Goal: Task Accomplishment & Management: Use online tool/utility

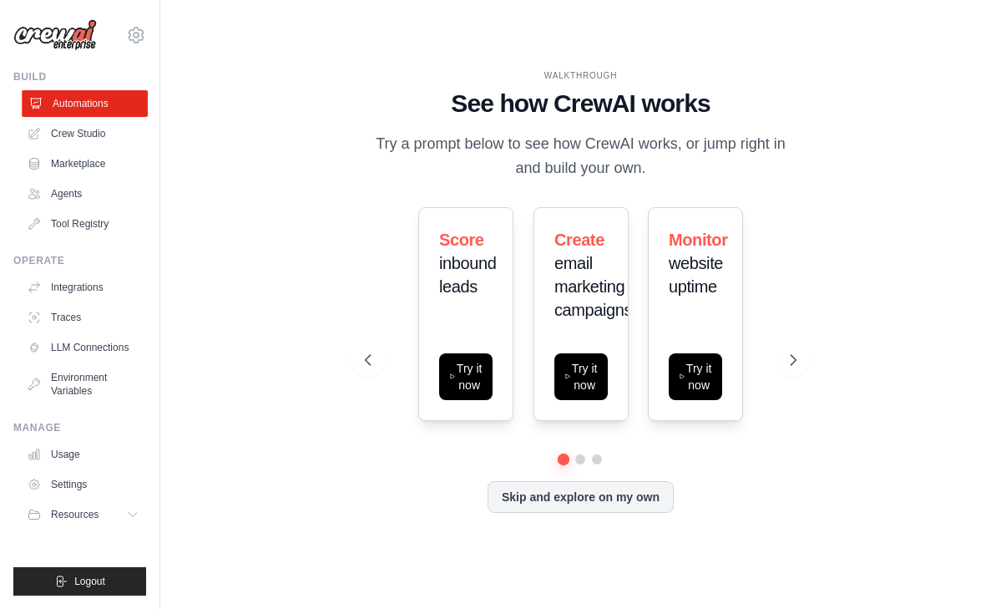
click at [83, 105] on link "Automations" at bounding box center [85, 103] width 126 height 27
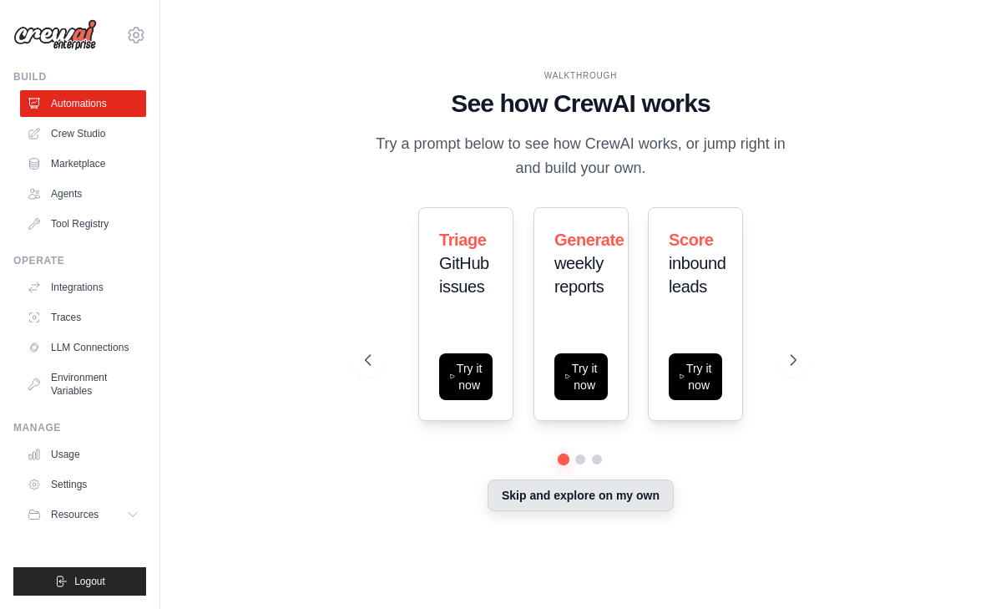
click at [574, 499] on button "Skip and explore on my own" at bounding box center [581, 495] width 186 height 32
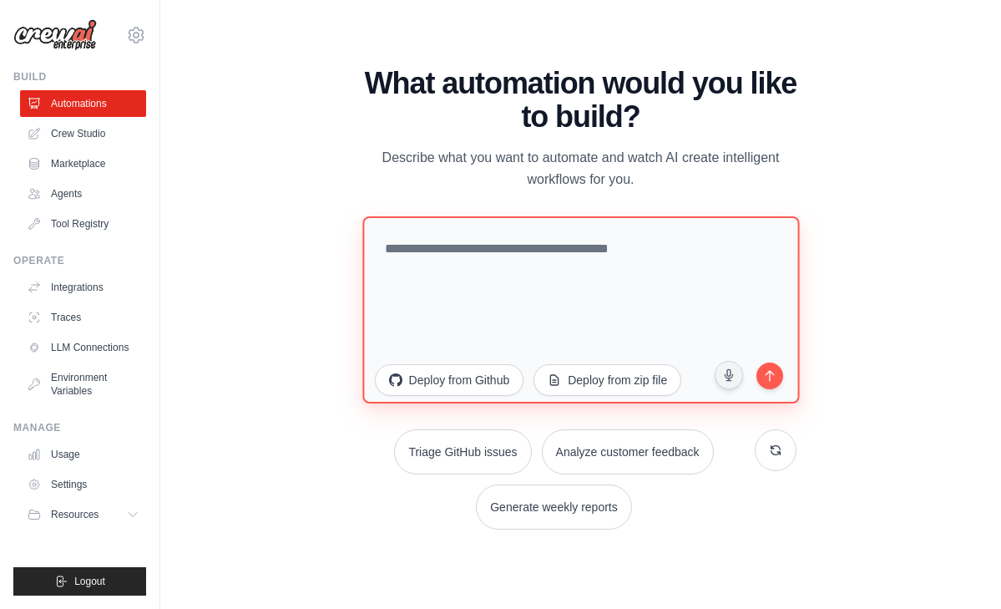
click at [451, 256] on textarea at bounding box center [580, 308] width 437 height 187
click at [430, 258] on textarea at bounding box center [580, 308] width 437 height 187
paste textarea "**********"
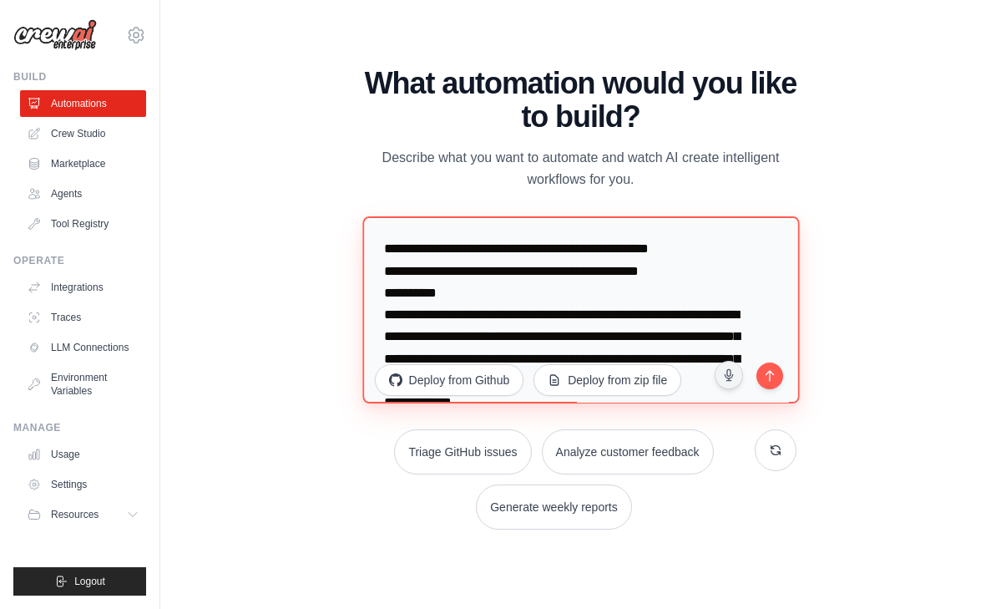
scroll to position [1281, 0]
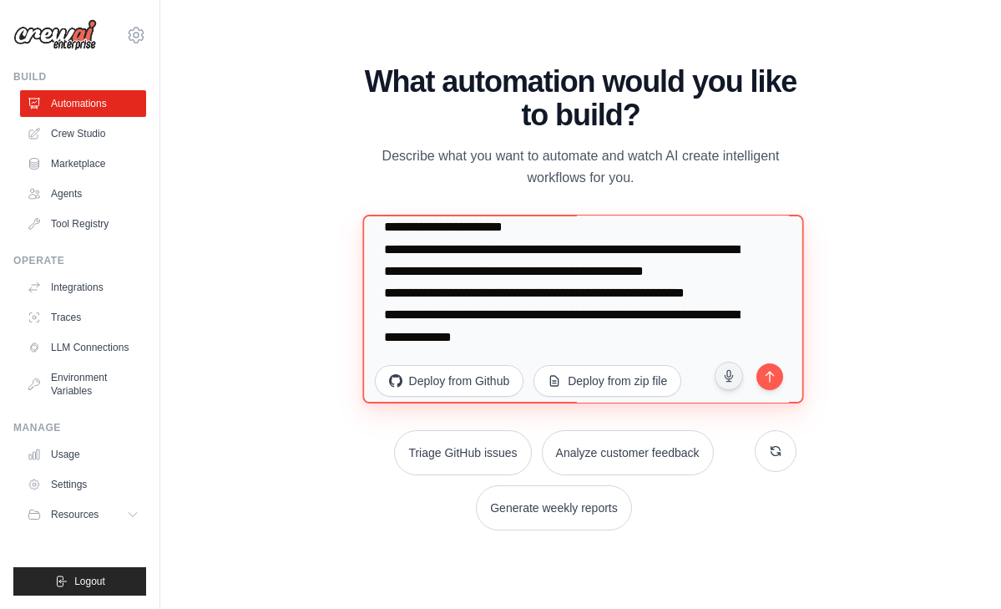
click at [767, 394] on textarea at bounding box center [582, 309] width 441 height 189
type textarea "**********"
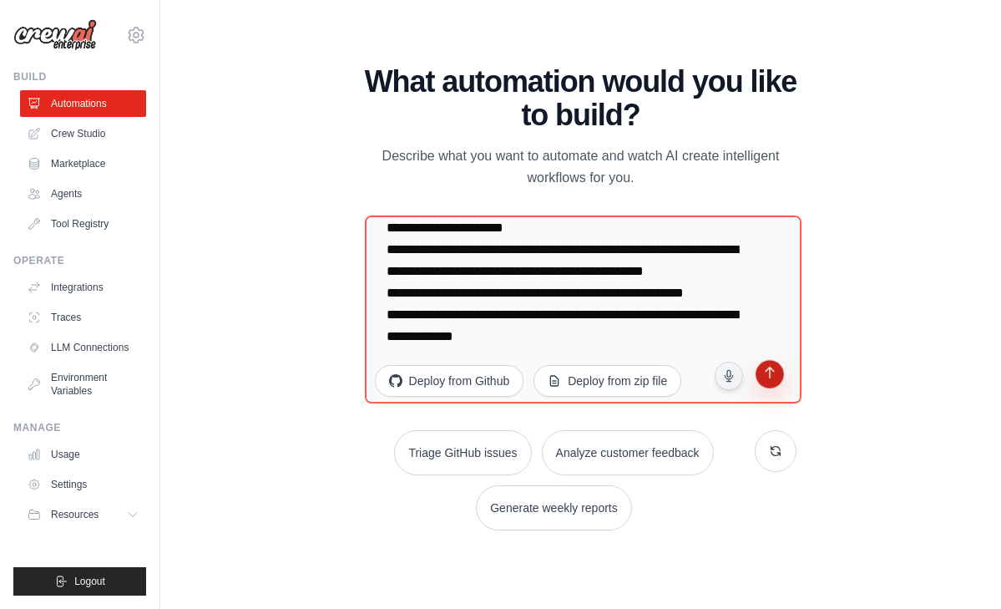
click at [768, 382] on button "submit" at bounding box center [770, 376] width 32 height 32
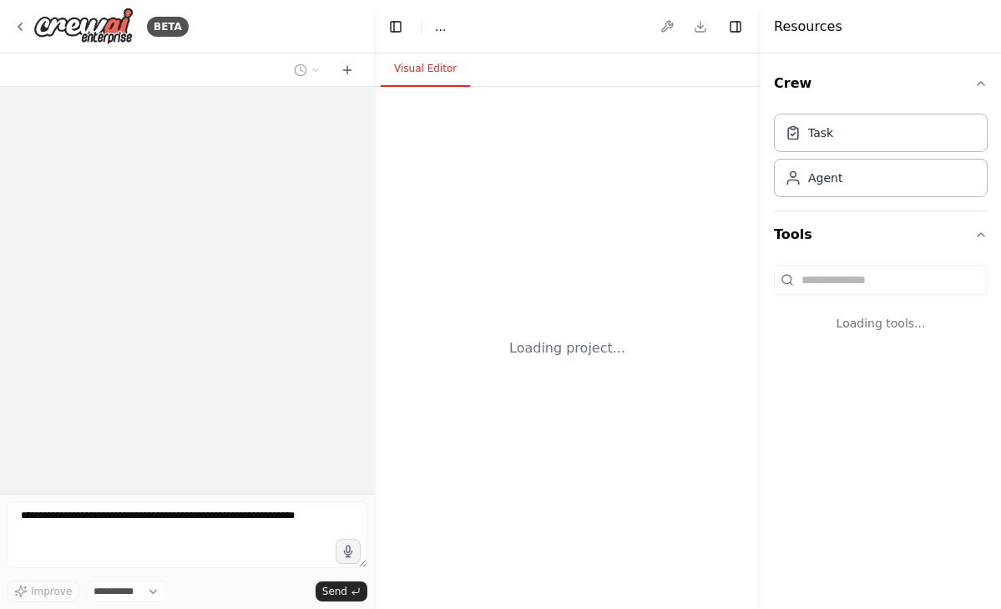
select select "****"
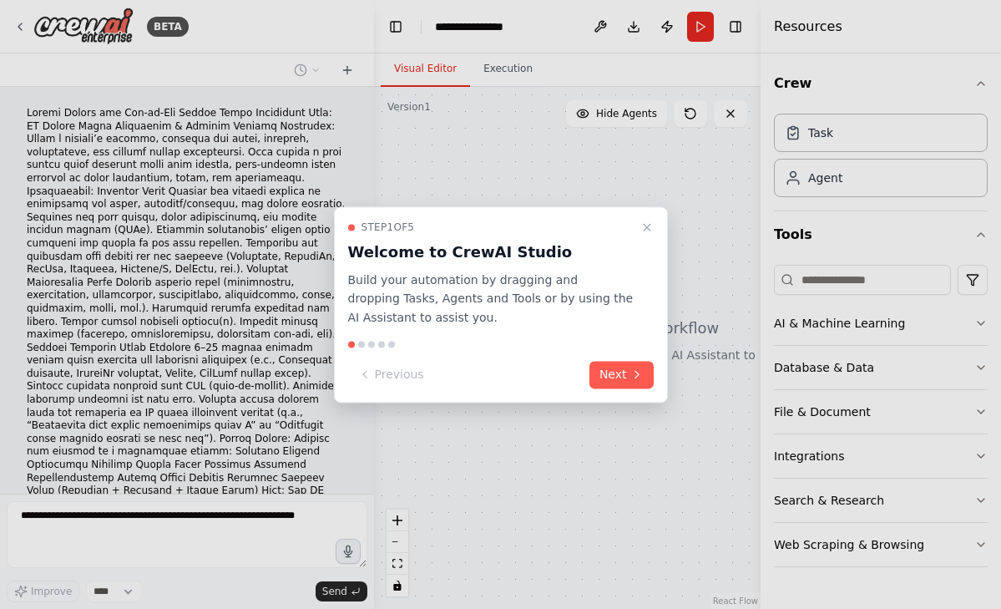
scroll to position [193, 0]
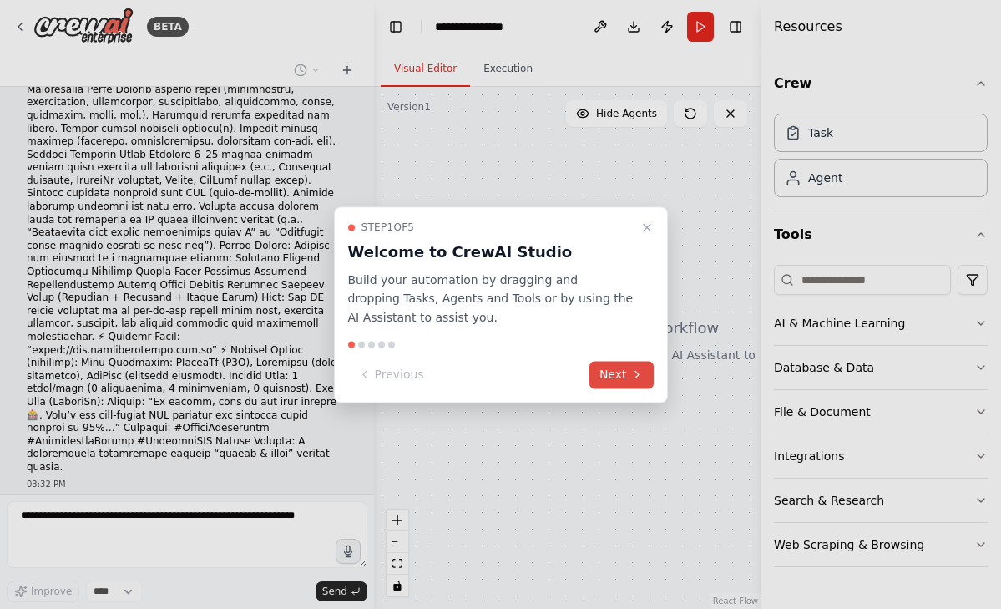
click at [632, 373] on icon at bounding box center [637, 374] width 13 height 13
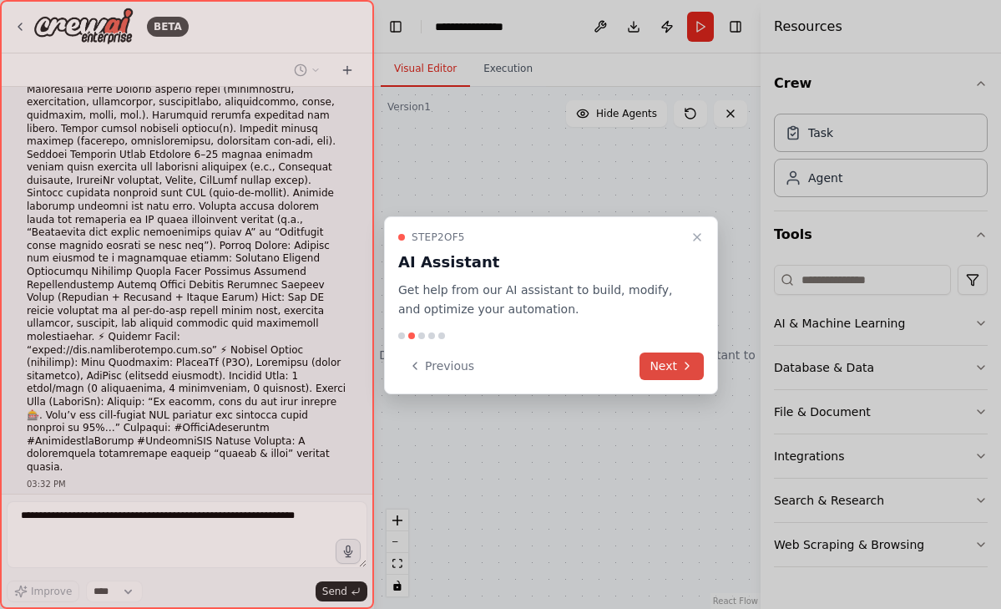
click at [653, 365] on button "Next" at bounding box center [672, 366] width 64 height 28
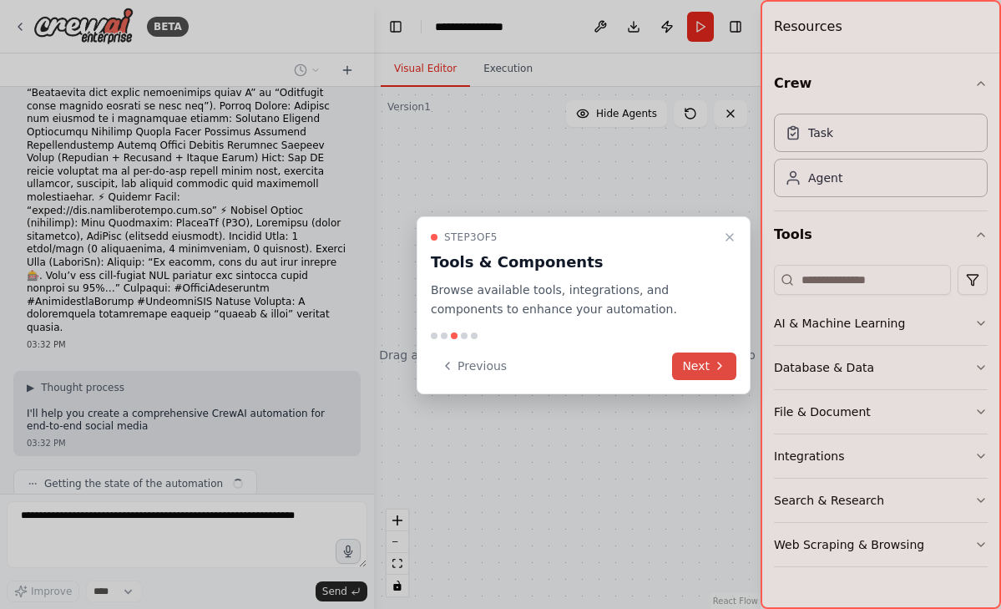
click at [698, 365] on button "Next" at bounding box center [704, 366] width 64 height 28
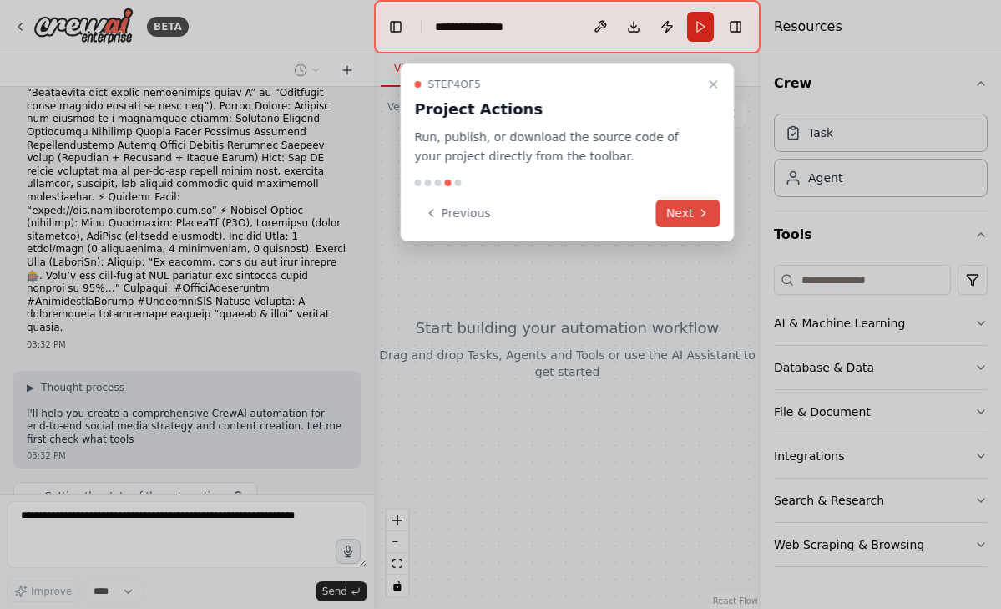
scroll to position [345, 0]
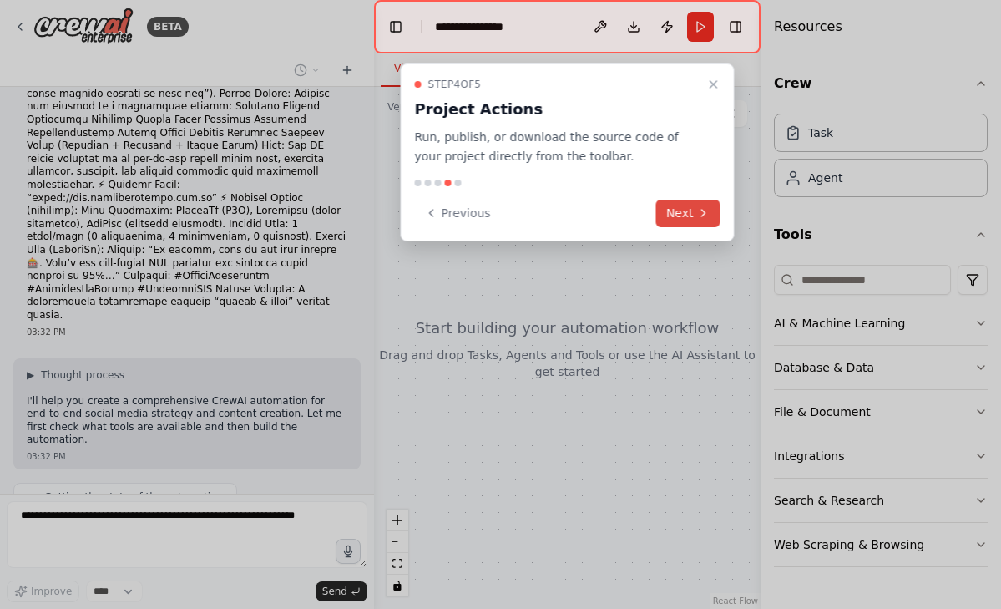
click at [693, 217] on button "Next" at bounding box center [688, 214] width 64 height 28
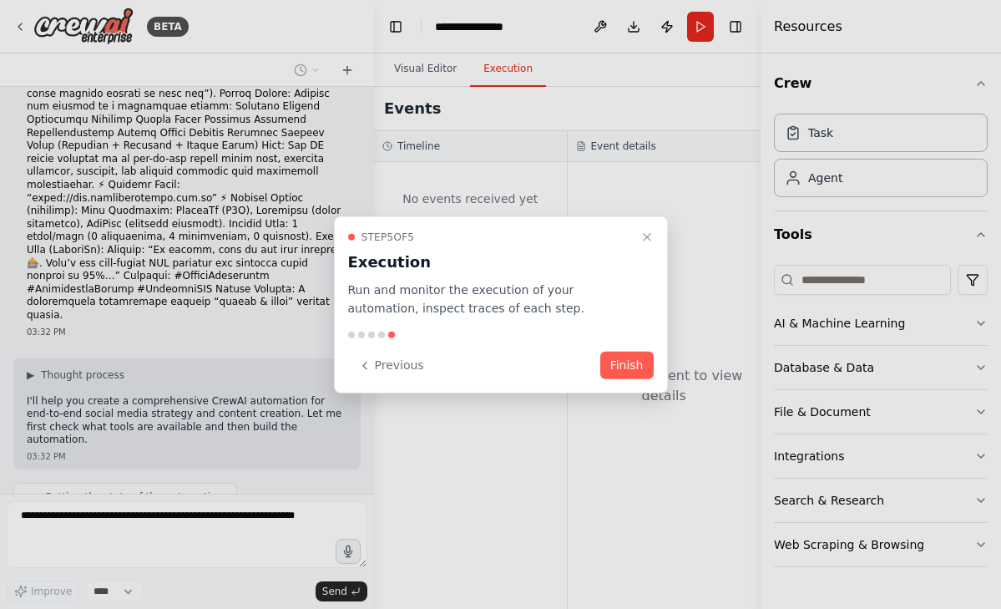
scroll to position [387, 0]
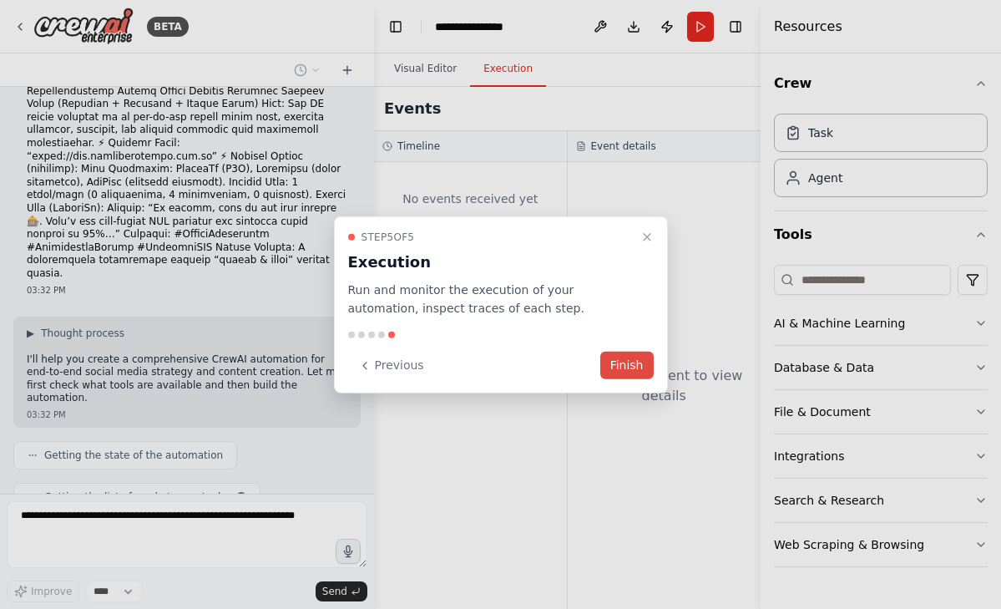
click at [620, 368] on button "Finish" at bounding box center [626, 366] width 53 height 28
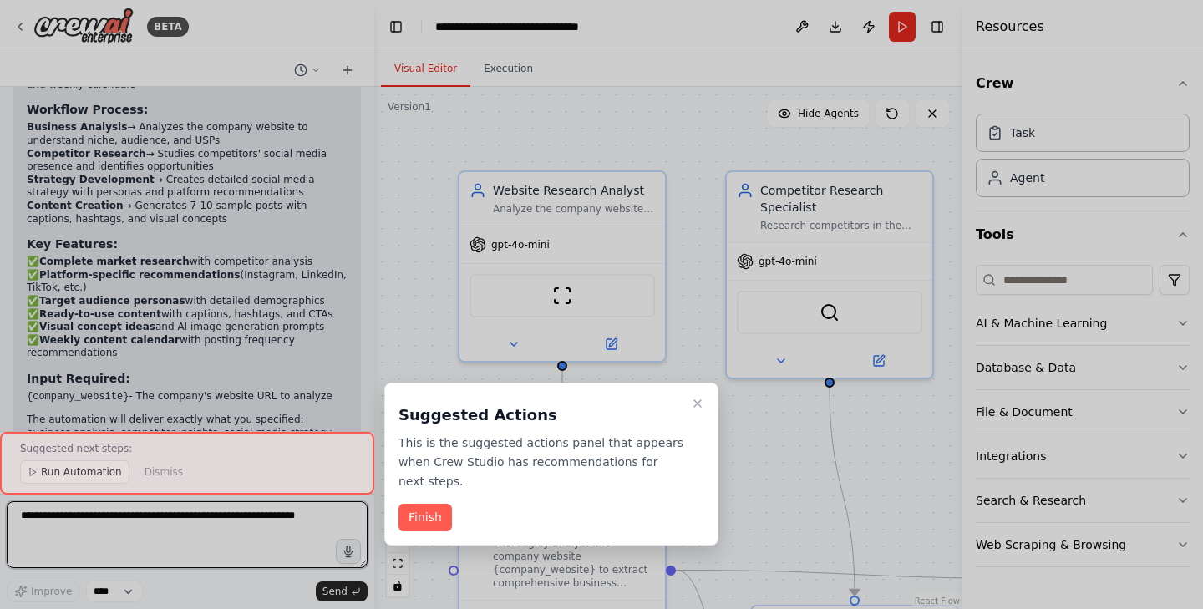
scroll to position [1844, 0]
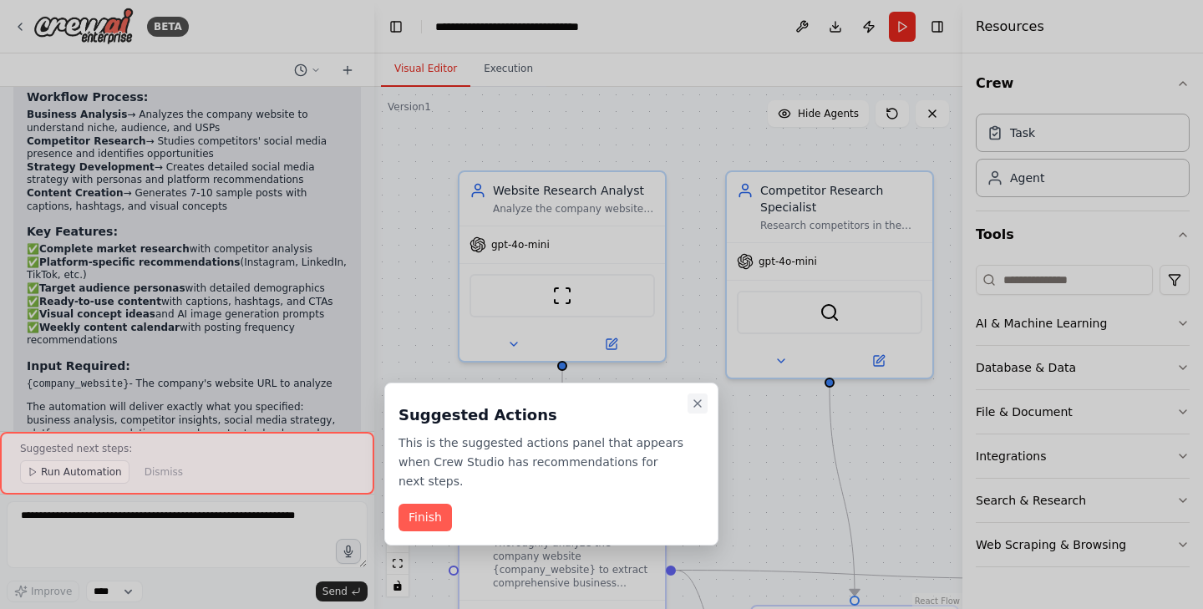
click at [699, 403] on icon "Close walkthrough" at bounding box center [697, 403] width 13 height 13
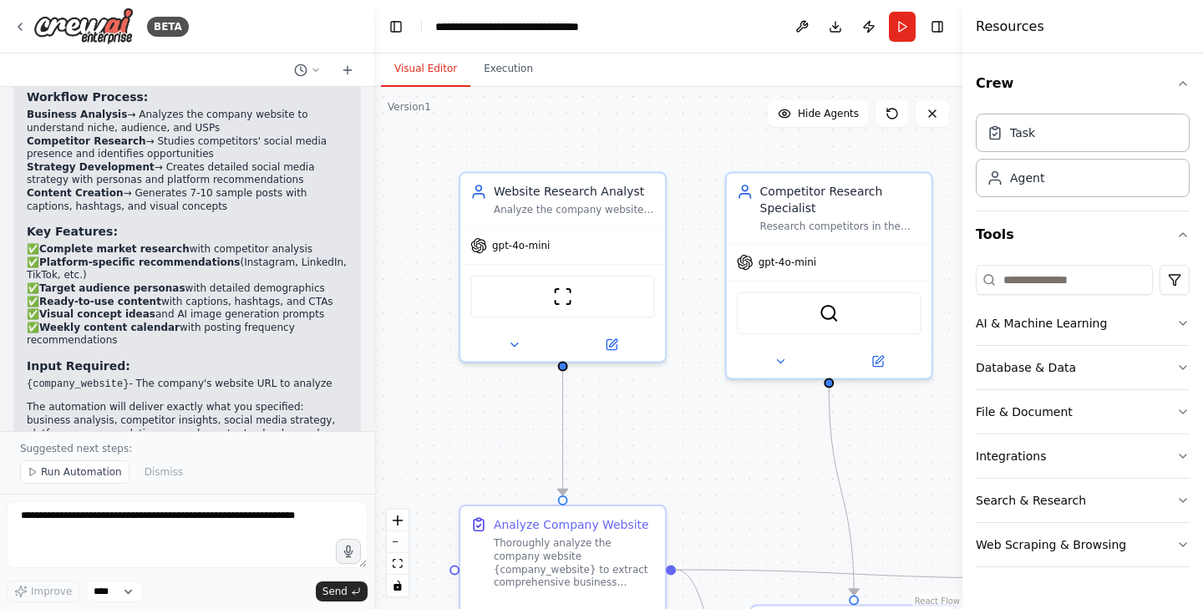
scroll to position [0, 0]
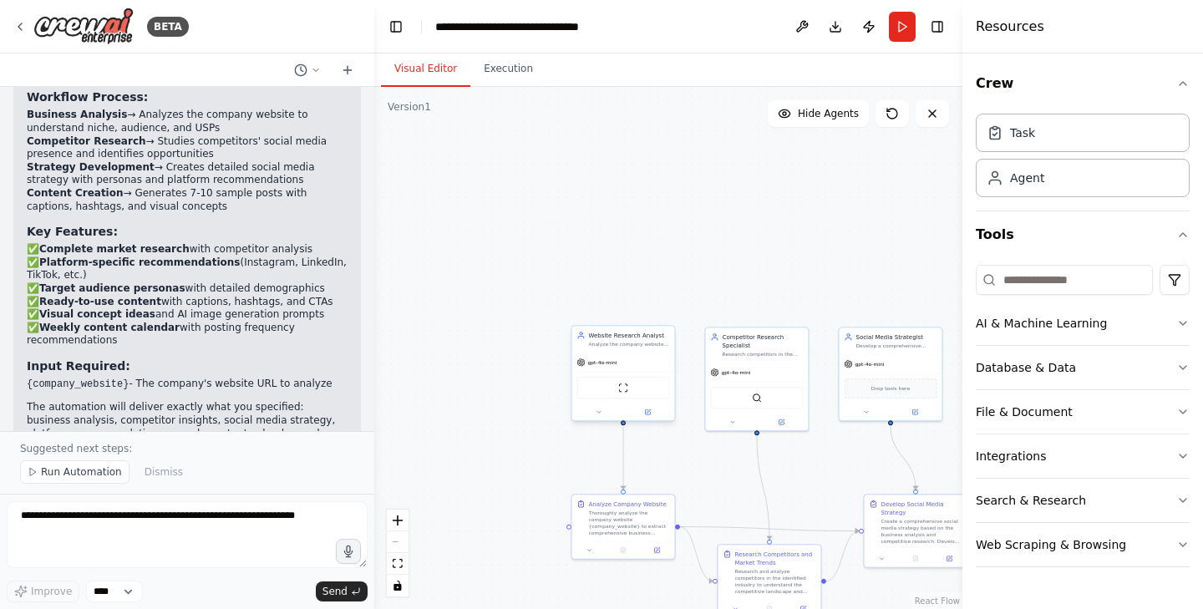
click at [630, 391] on div "ScrapeWebsiteTool" at bounding box center [623, 388] width 93 height 22
click at [630, 392] on div "ScrapeWebsiteTool" at bounding box center [623, 388] width 93 height 22
click at [631, 388] on div "ScrapeWebsiteTool" at bounding box center [623, 388] width 93 height 22
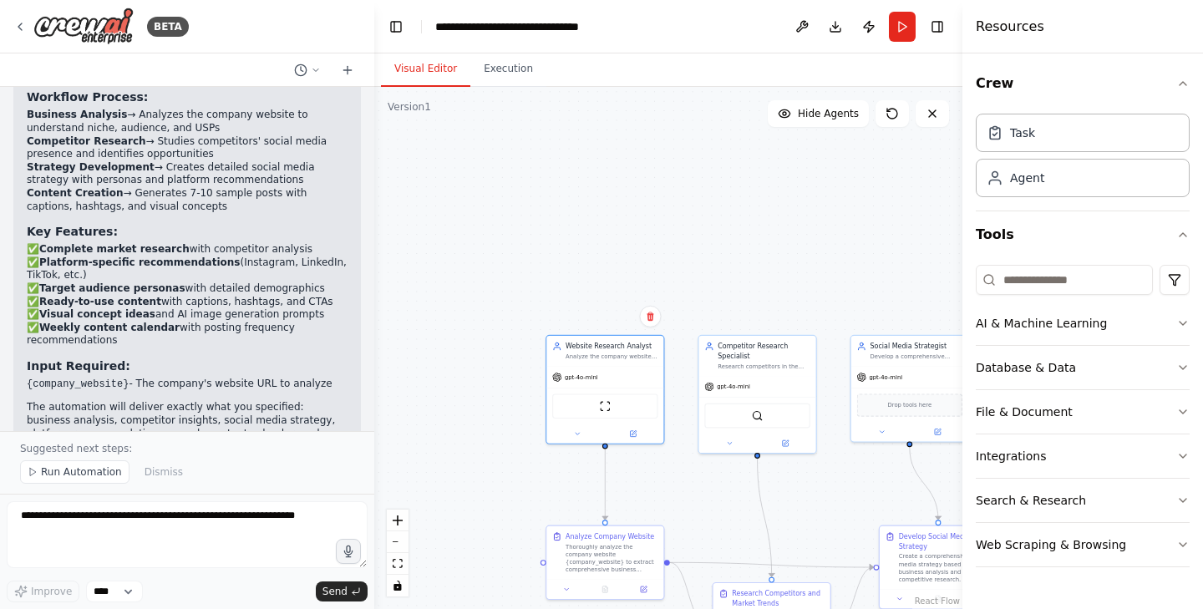
click at [746, 246] on div ".deletable-edge-delete-btn { width: 20px; height: 20px; border: 0px solid #ffff…" at bounding box center [668, 348] width 588 height 522
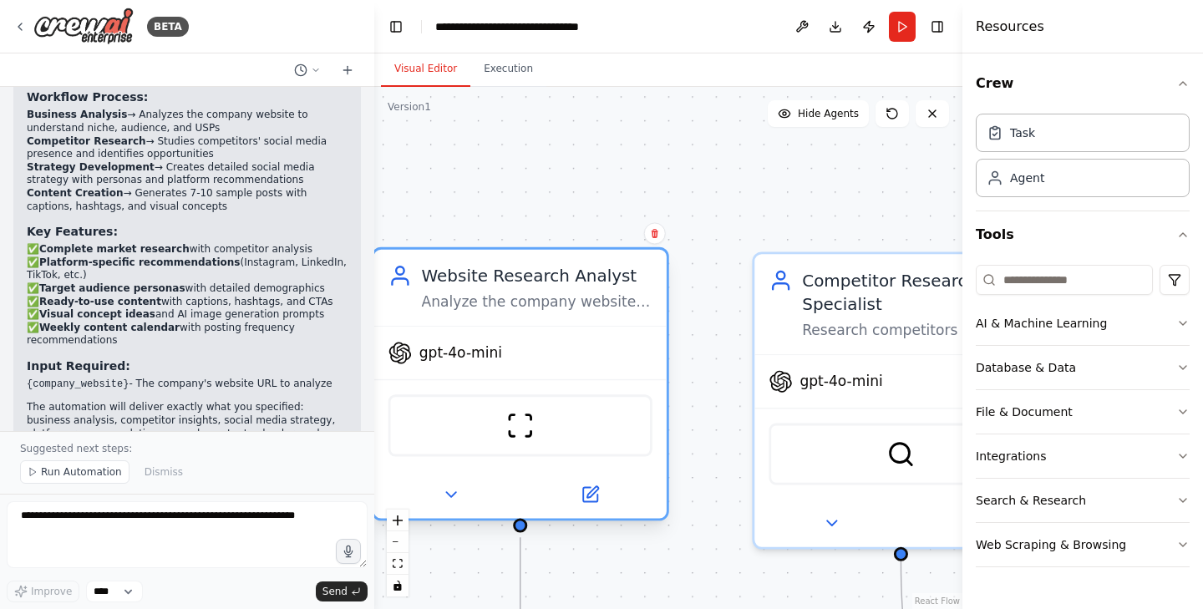
click at [489, 420] on div "ScrapeWebsiteTool" at bounding box center [520, 425] width 264 height 62
click at [514, 433] on img at bounding box center [520, 425] width 28 height 28
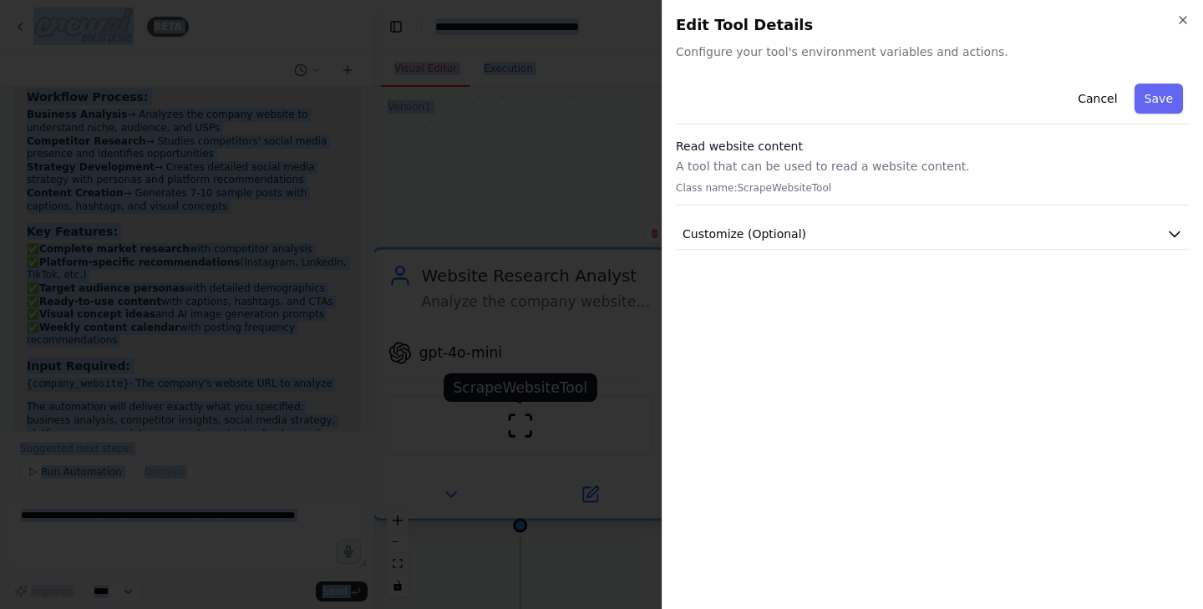
click at [514, 433] on div at bounding box center [601, 304] width 1203 height 609
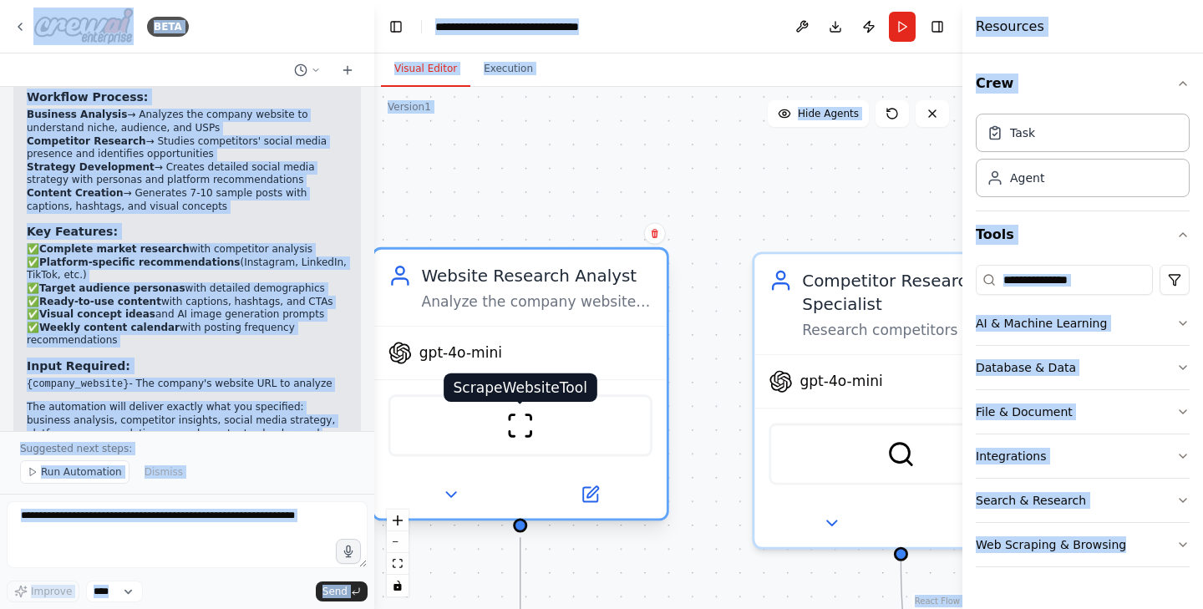
click at [514, 433] on img at bounding box center [520, 425] width 28 height 28
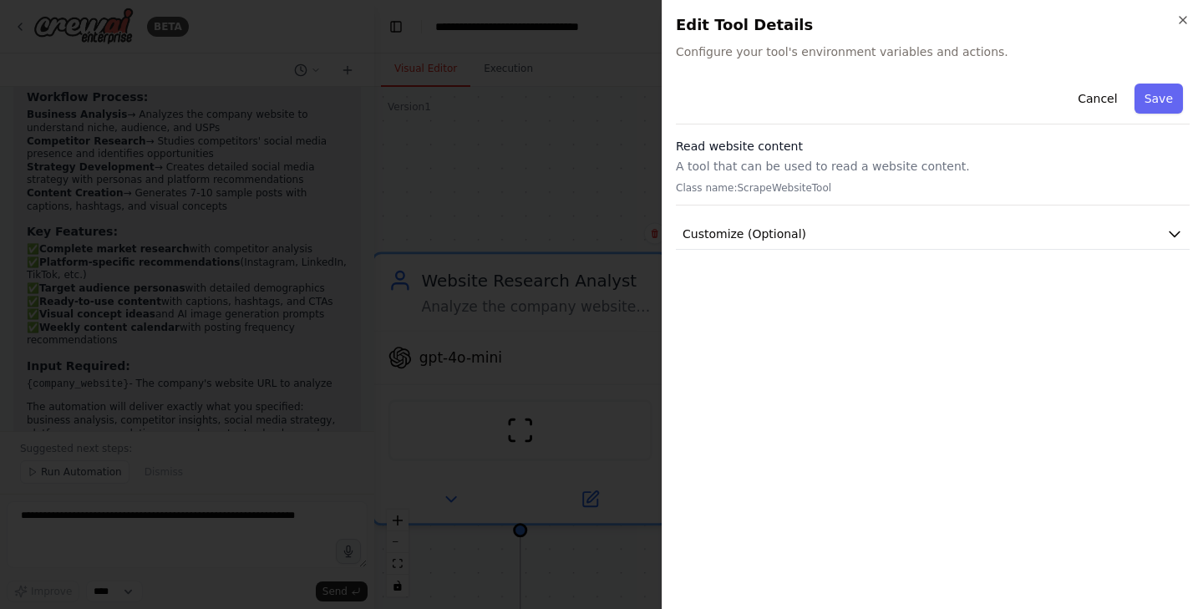
click at [746, 94] on div "Cancel Save" at bounding box center [933, 101] width 514 height 48
click at [793, 119] on div "Cancel Save" at bounding box center [933, 101] width 514 height 48
click at [857, 53] on span "Configure your tool's environment variables and actions." at bounding box center [933, 51] width 514 height 17
click at [804, 46] on span "Configure your tool's environment variables and actions." at bounding box center [933, 51] width 514 height 17
click at [835, 48] on span "Configure your tool's environment variables and actions." at bounding box center [933, 51] width 514 height 17
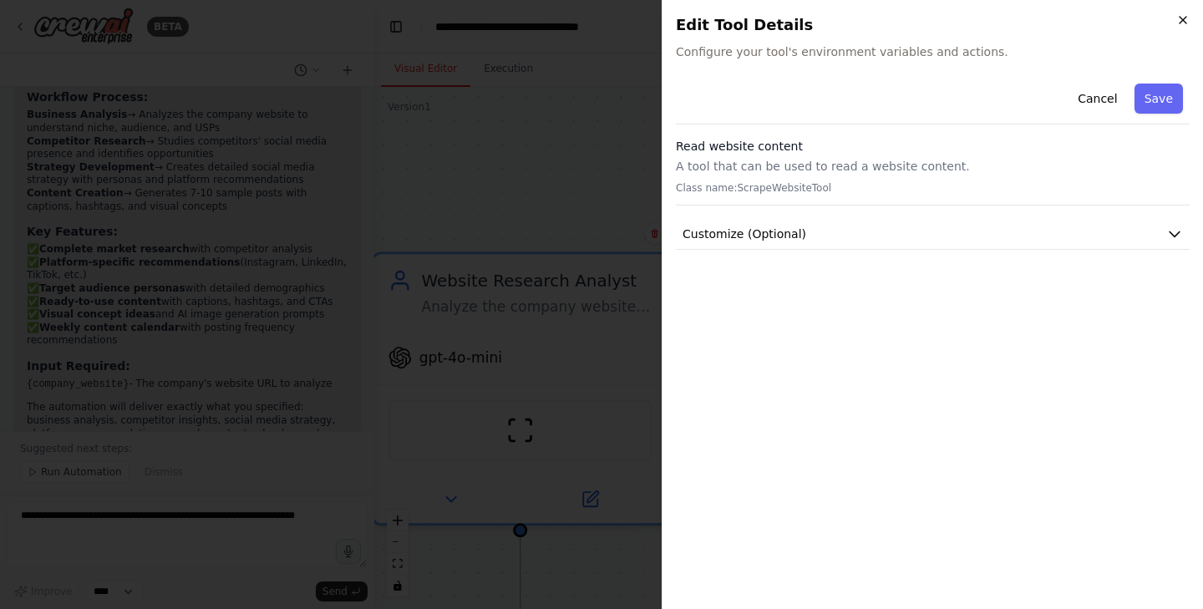
click at [1001, 18] on icon "button" at bounding box center [1182, 19] width 13 height 13
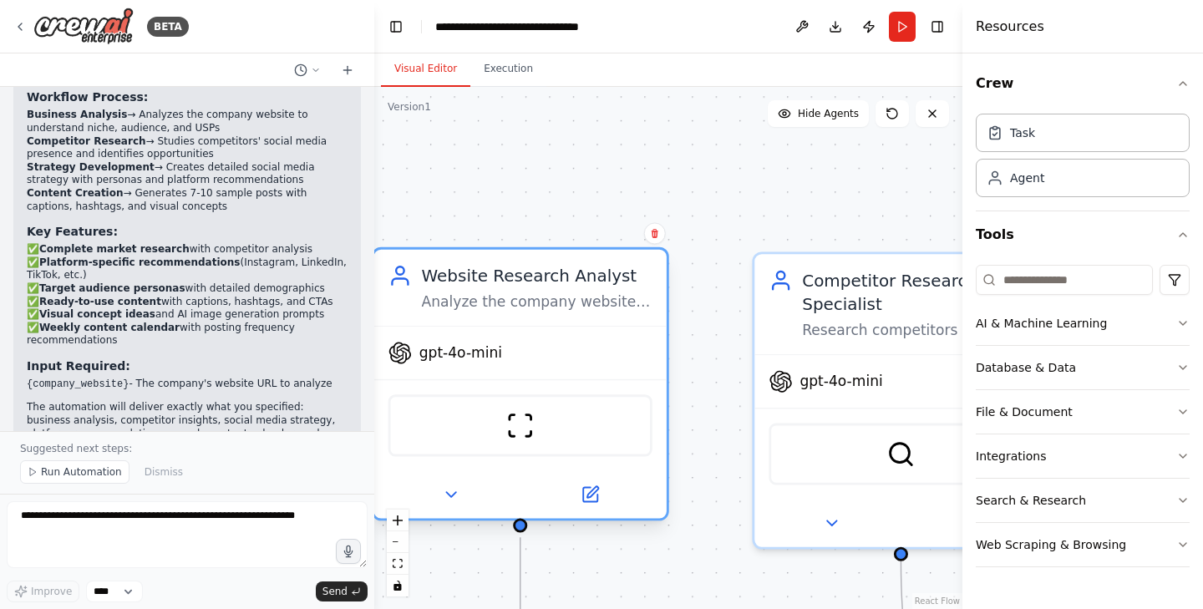
click at [515, 306] on div "Analyze the company website {company_website} to understand its niche, services…" at bounding box center [537, 301] width 231 height 19
click at [573, 418] on div "ScrapeWebsiteTool" at bounding box center [520, 425] width 264 height 62
click at [503, 369] on div "gpt-4o-mini" at bounding box center [520, 353] width 292 height 53
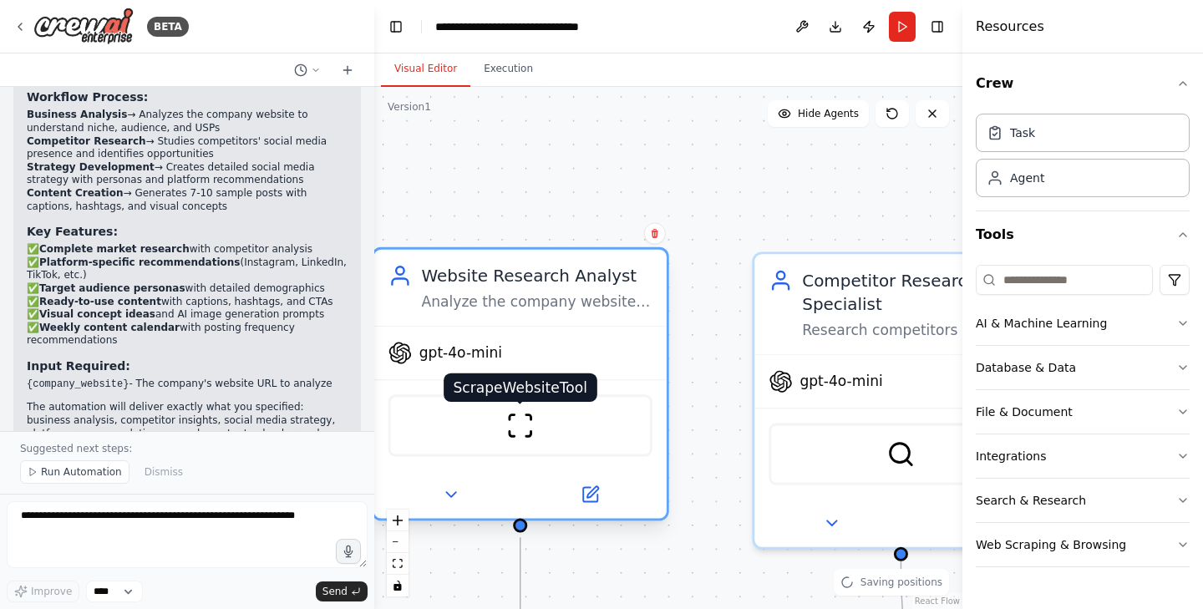
click at [514, 420] on img at bounding box center [520, 425] width 28 height 28
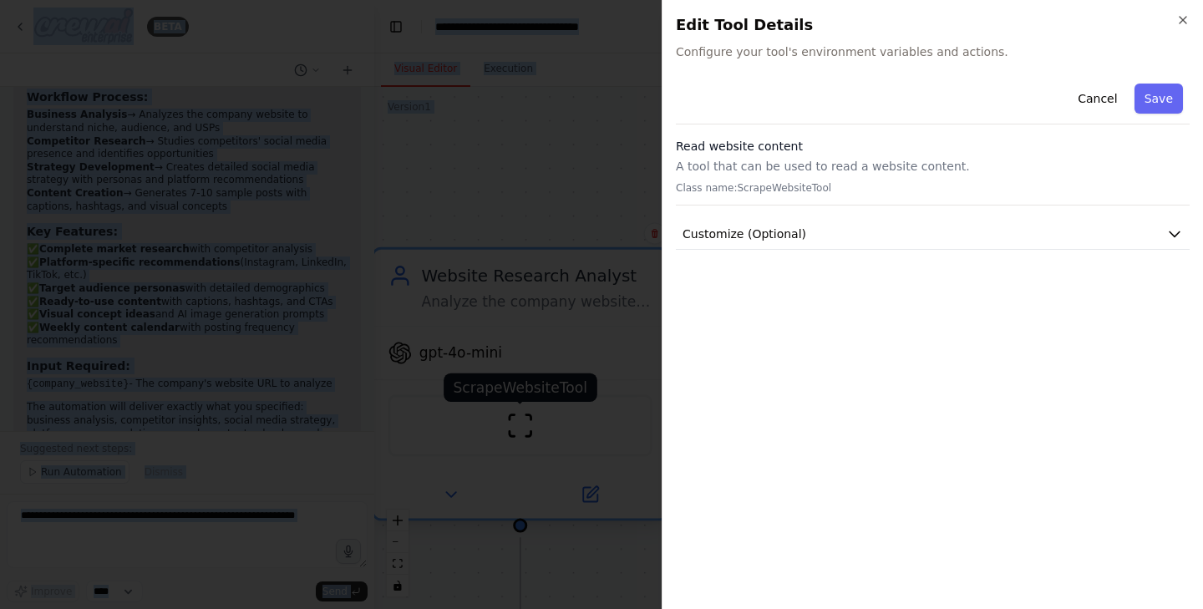
click at [514, 420] on div at bounding box center [601, 304] width 1203 height 609
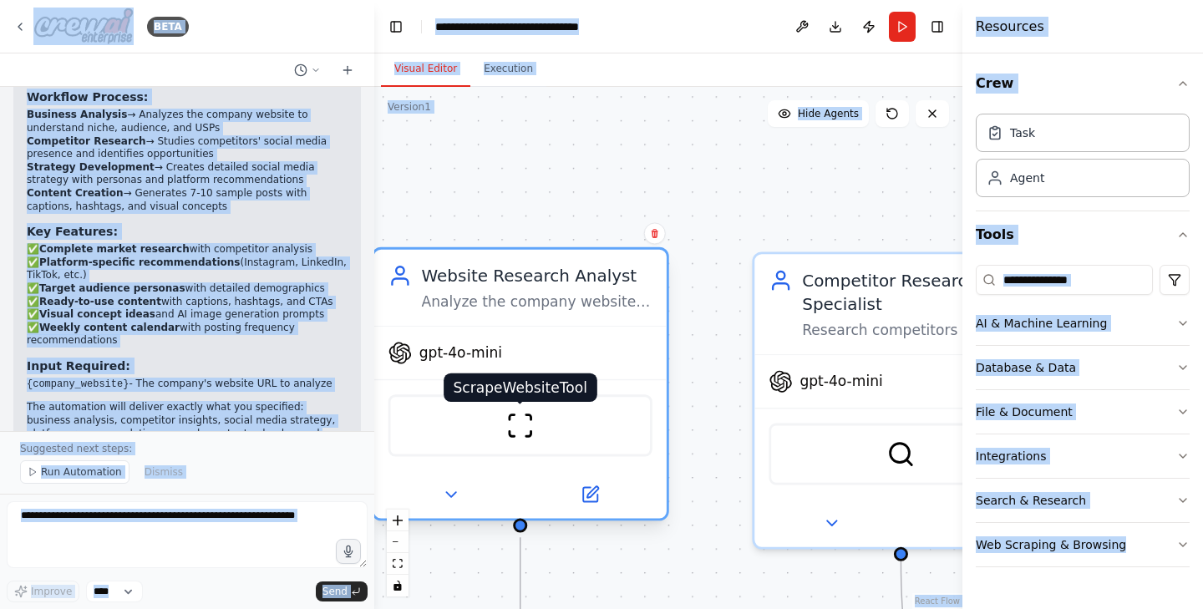
click at [514, 419] on img at bounding box center [520, 425] width 28 height 28
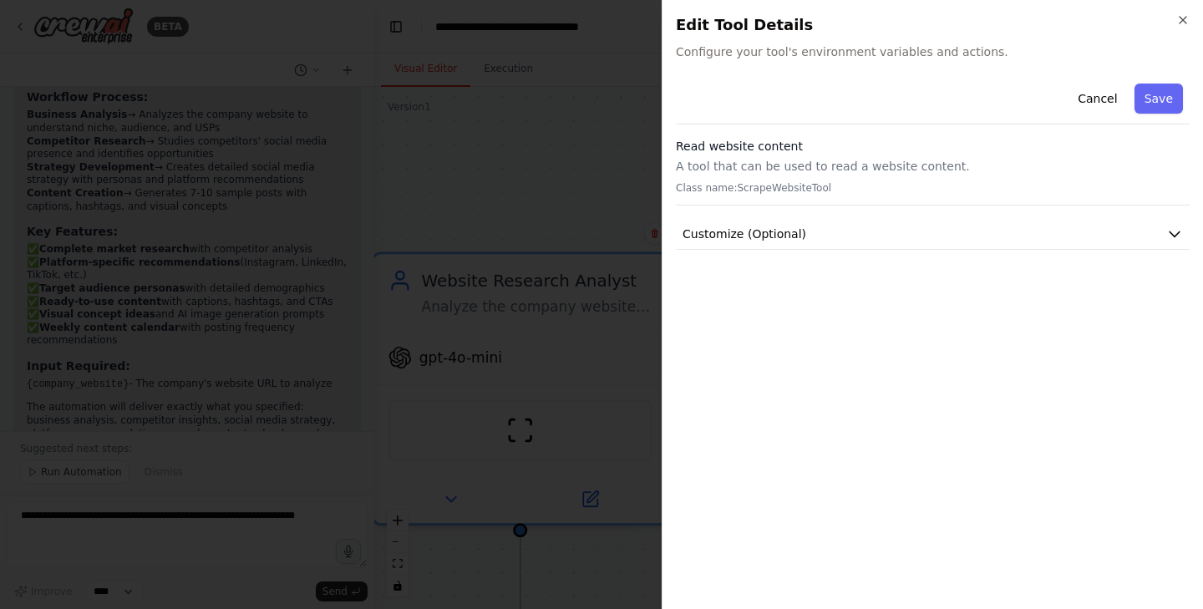
click at [788, 113] on div "Cancel Save" at bounding box center [933, 101] width 514 height 48
click at [779, 113] on div "Cancel Save" at bounding box center [933, 101] width 514 height 48
click at [778, 244] on button "Customize (Optional)" at bounding box center [933, 234] width 514 height 31
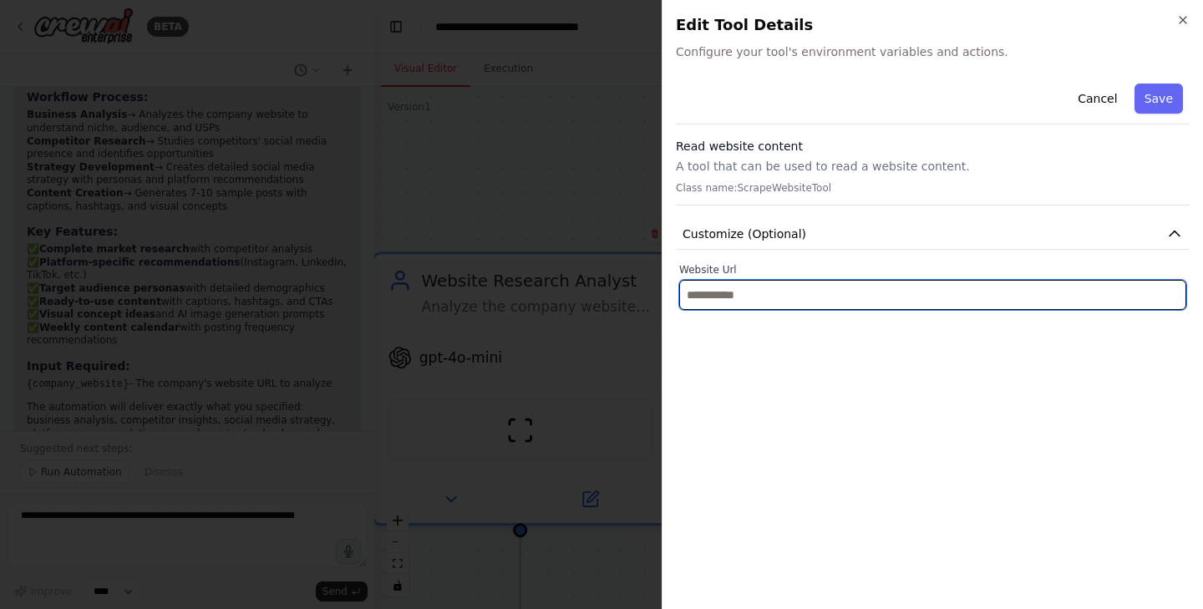
click at [763, 296] on input "text" at bounding box center [932, 295] width 507 height 30
paste input "**********"
type input "**********"
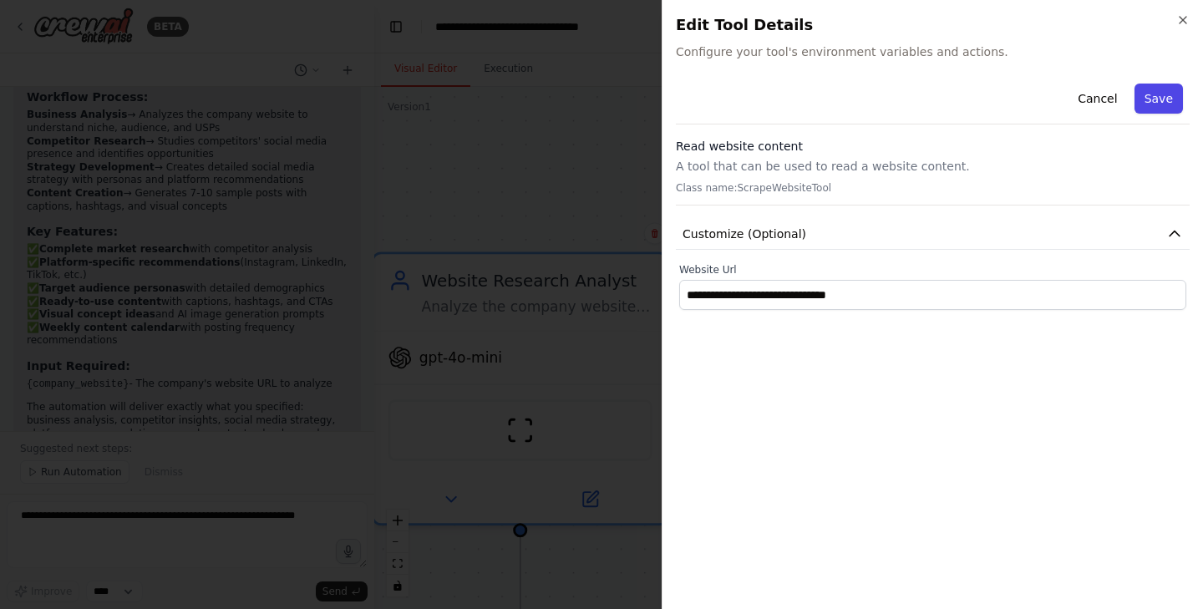
click at [1001, 102] on button "Save" at bounding box center [1158, 99] width 48 height 30
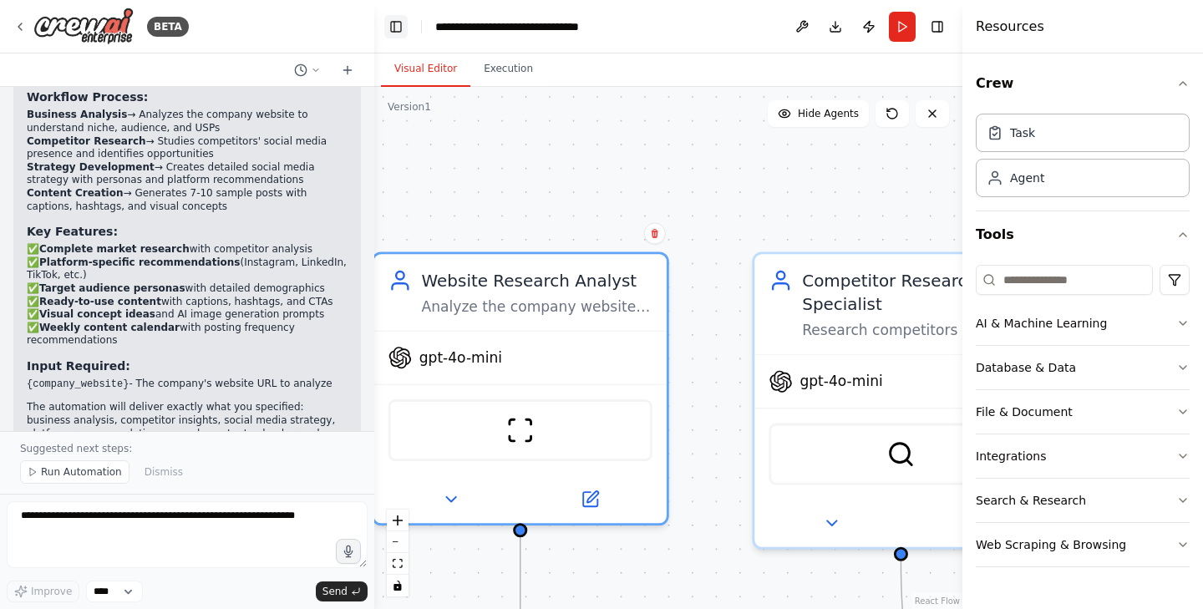
click at [392, 28] on button "Toggle Left Sidebar" at bounding box center [395, 26] width 23 height 23
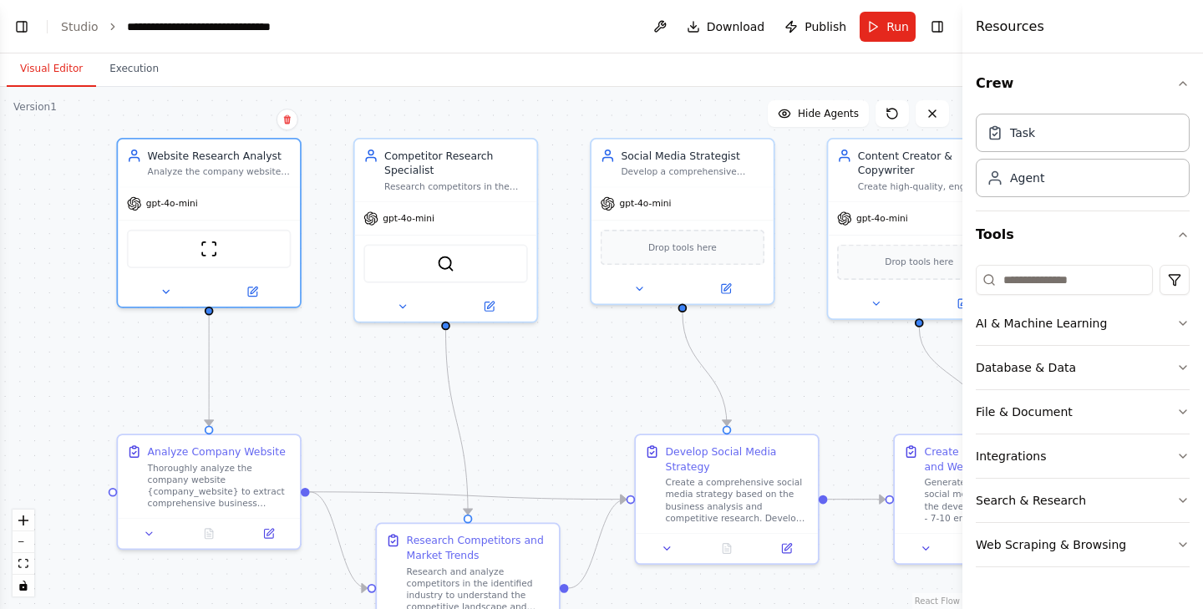
drag, startPoint x: 552, startPoint y: 197, endPoint x: 462, endPoint y: 92, distance: 138.6
click at [462, 92] on div ".deletable-edge-delete-btn { width: 20px; height: 20px; border: 0px solid #ffff…" at bounding box center [481, 348] width 962 height 522
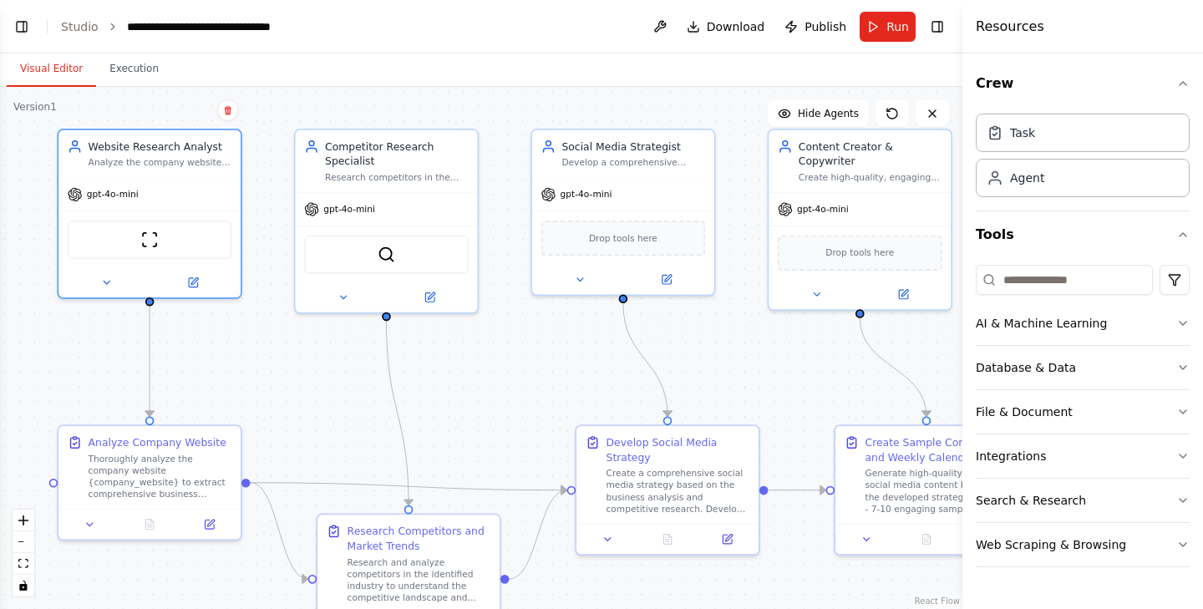
drag, startPoint x: 488, startPoint y: 110, endPoint x: 427, endPoint y: 104, distance: 61.3
click at [427, 104] on div ".deletable-edge-delete-btn { width: 20px; height: 20px; border: 0px solid #ffff…" at bounding box center [481, 348] width 962 height 522
click at [138, 145] on div "Website Research Analyst" at bounding box center [161, 143] width 144 height 15
click at [891, 30] on span "Run" at bounding box center [897, 26] width 23 height 17
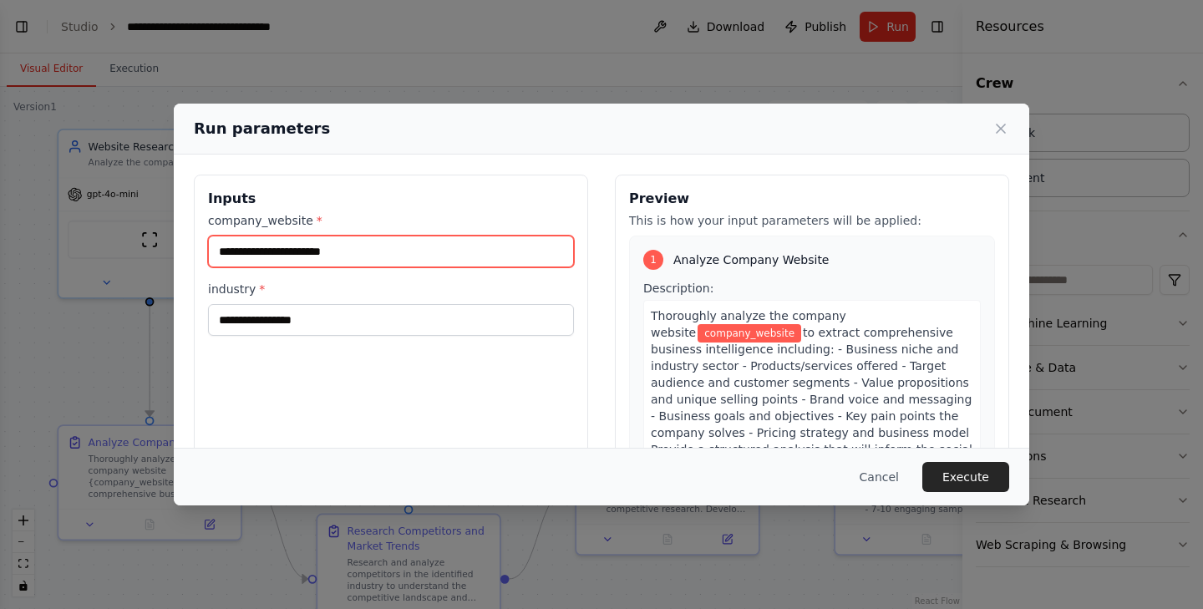
click at [372, 253] on input "company_website *" at bounding box center [391, 252] width 366 height 32
paste input "**********"
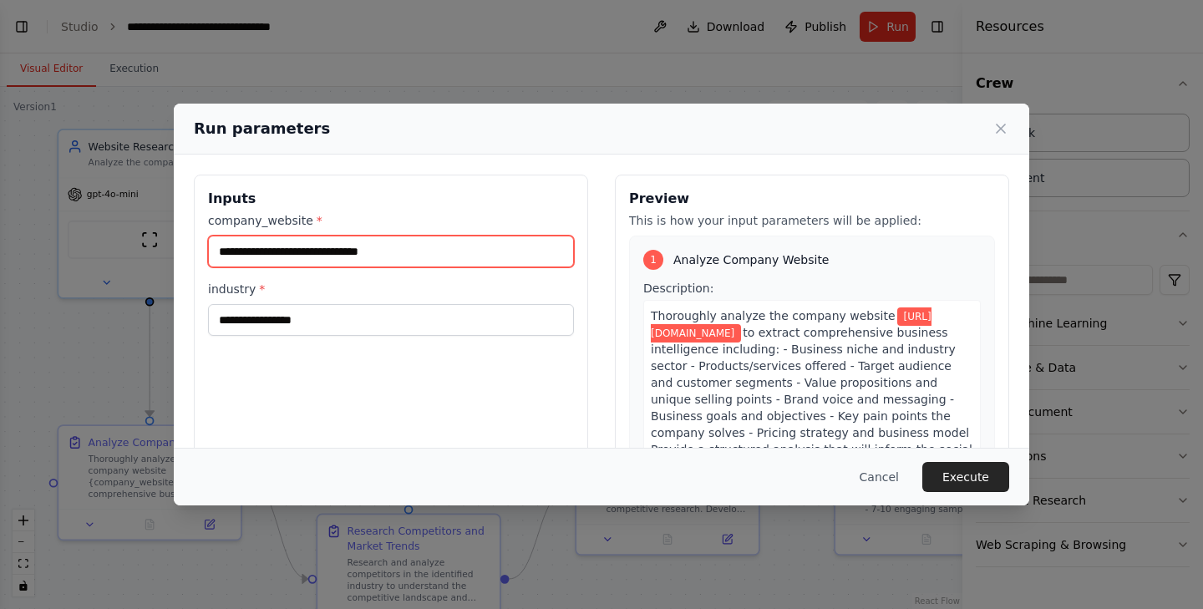
type input "**********"
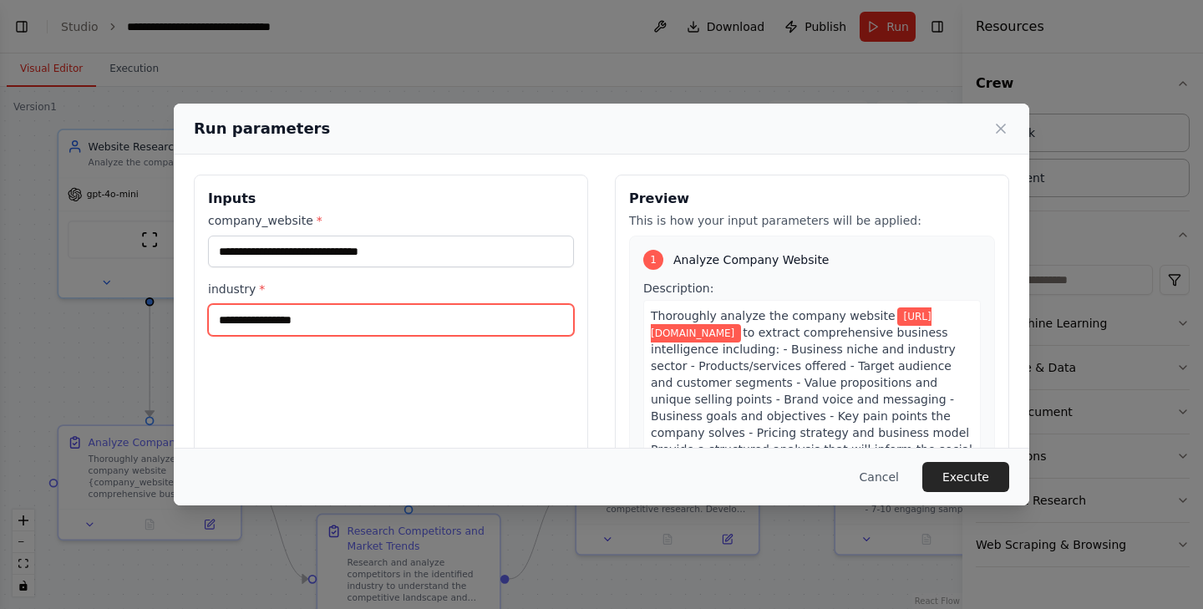
click at [320, 322] on input "industry *" at bounding box center [391, 320] width 366 height 32
type input "**********"
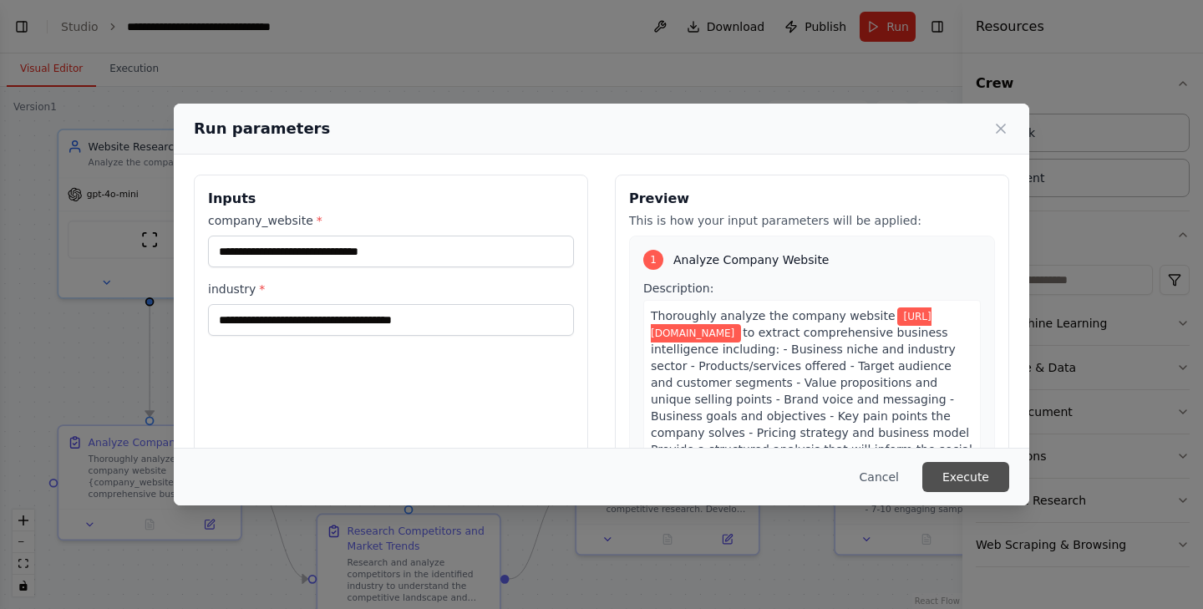
click at [970, 475] on button "Execute" at bounding box center [965, 477] width 87 height 30
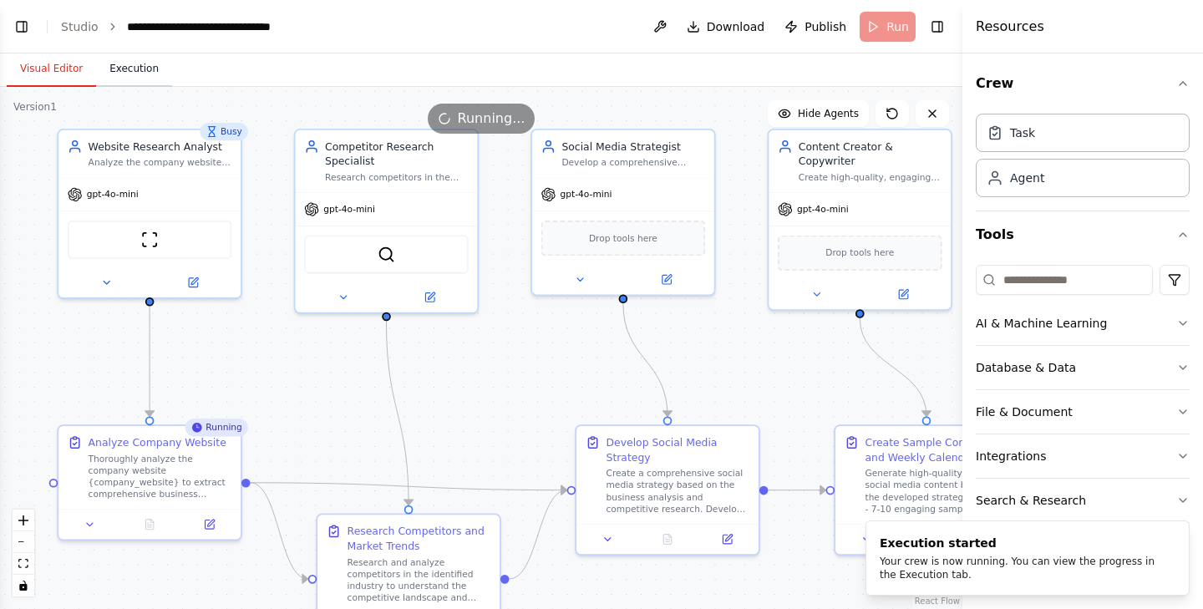
click at [137, 70] on button "Execution" at bounding box center [134, 69] width 76 height 35
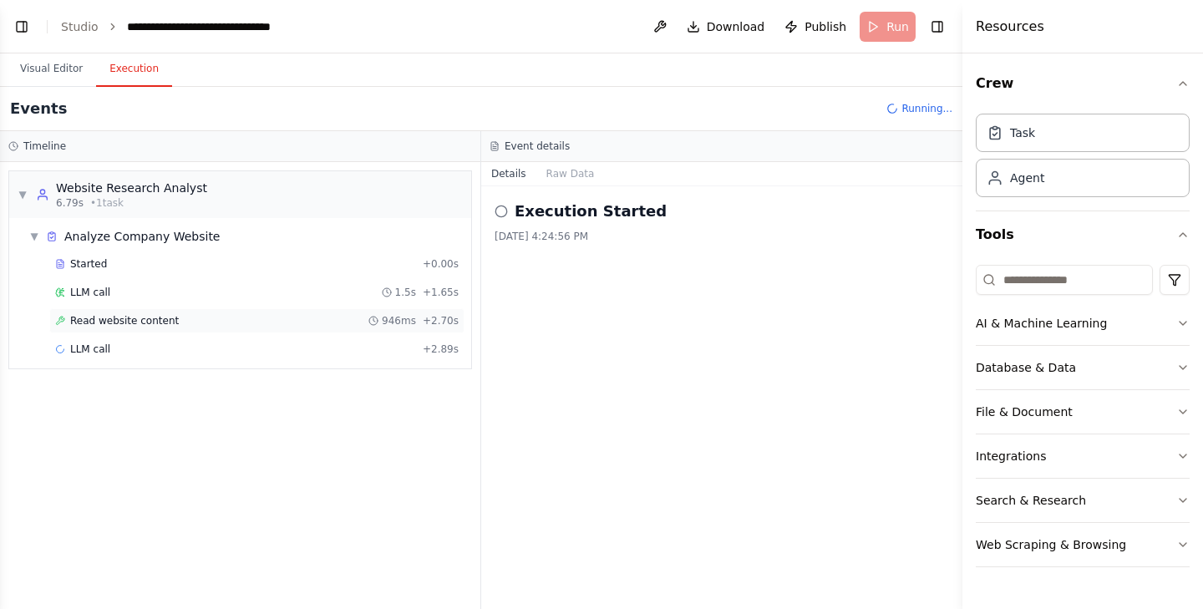
click at [154, 321] on span "Read website content" at bounding box center [124, 320] width 109 height 13
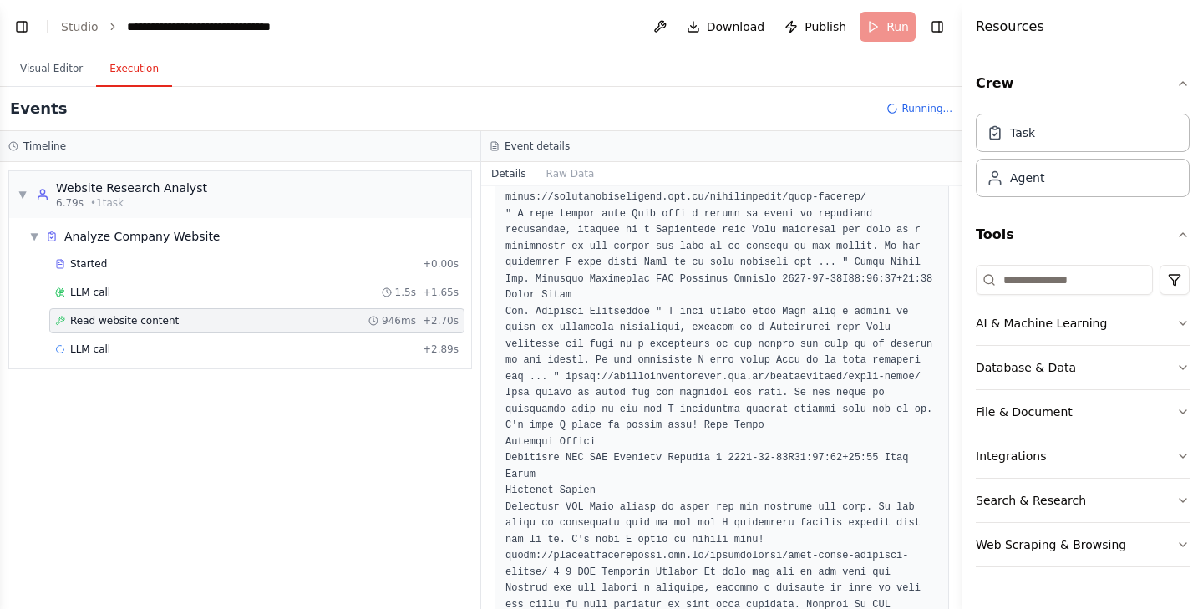
scroll to position [2914, 0]
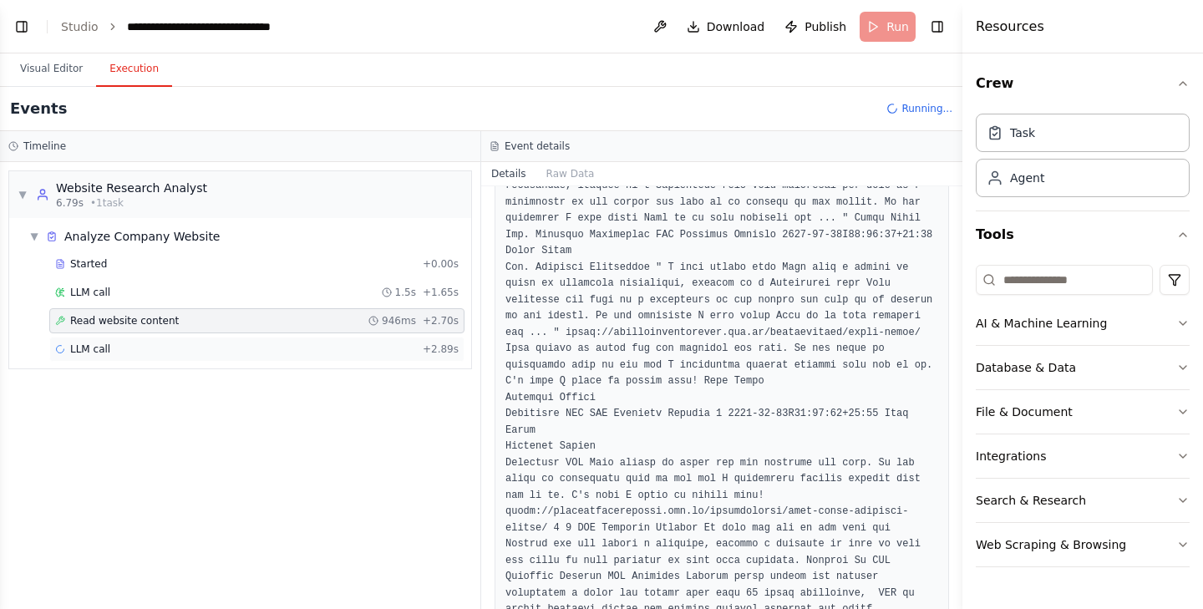
click at [113, 352] on div "LLM call + 2.89s" at bounding box center [256, 348] width 403 height 13
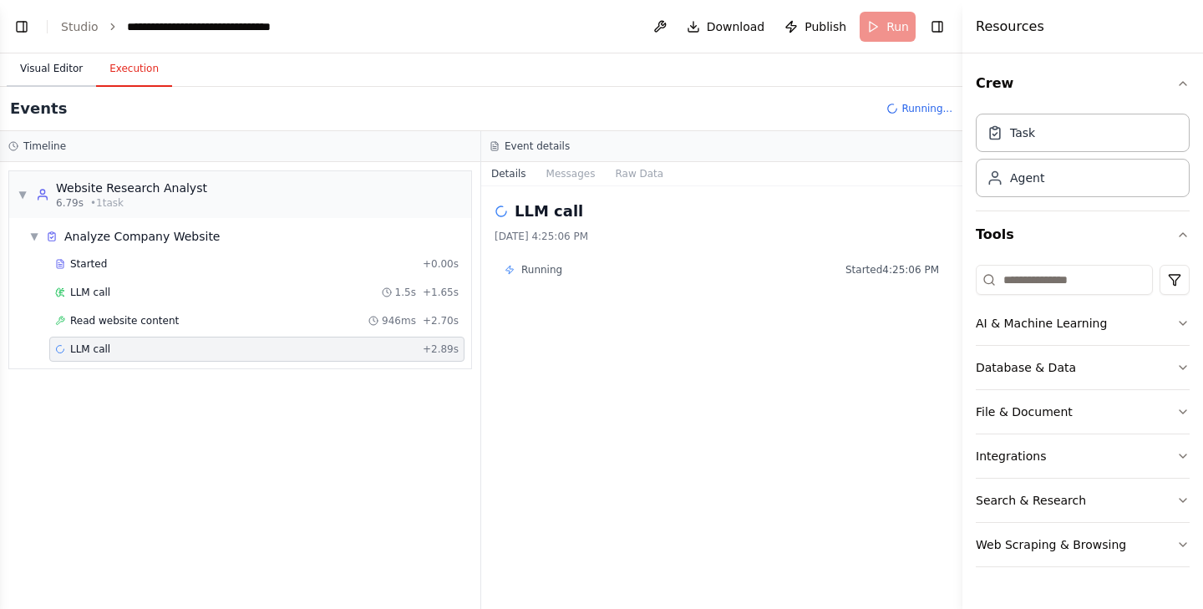
click at [68, 68] on button "Visual Editor" at bounding box center [51, 69] width 89 height 35
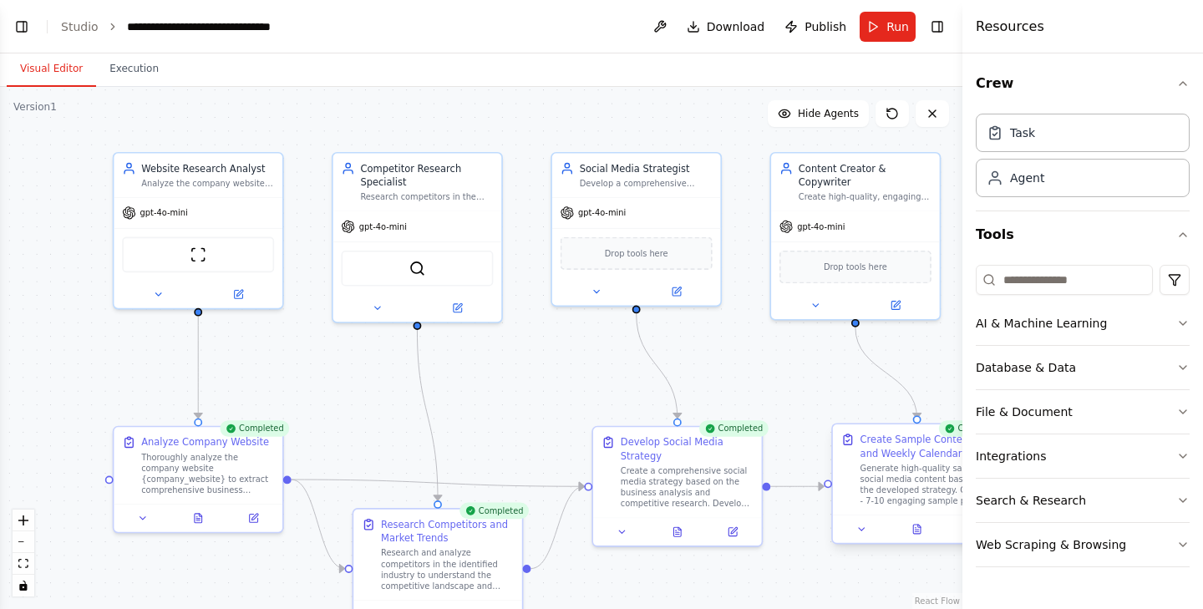
click at [915, 464] on div "Generate high-quality sample social media content based on the developed strate…" at bounding box center [926, 484] width 133 height 43
click at [919, 528] on icon at bounding box center [923, 528] width 8 height 9
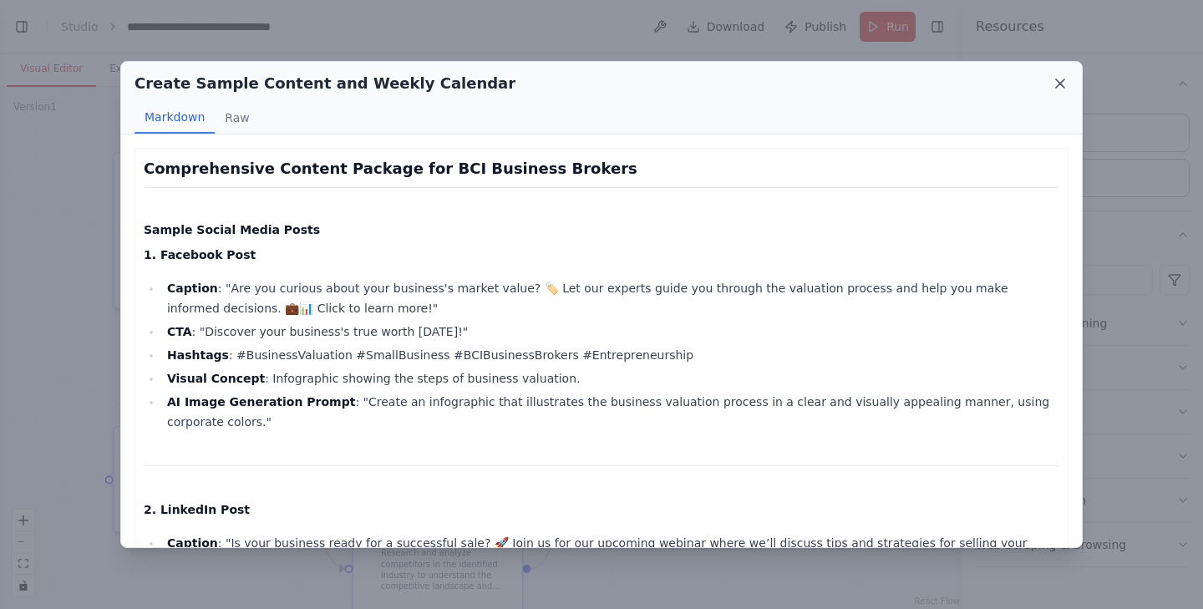
click at [1001, 79] on icon at bounding box center [1059, 83] width 17 height 17
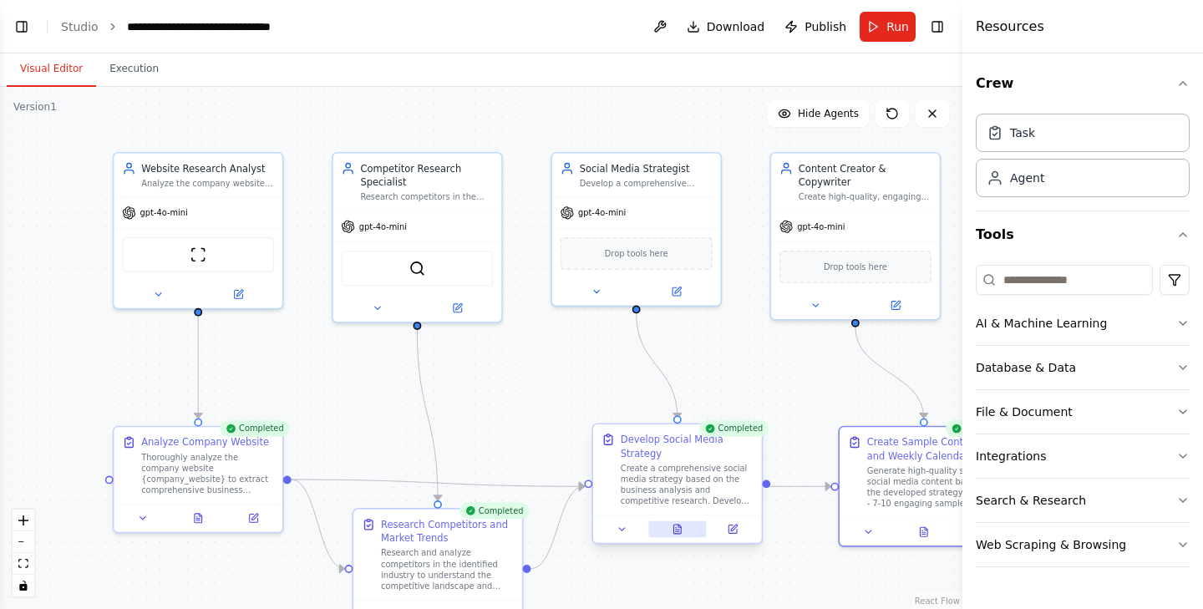
click at [683, 525] on button at bounding box center [677, 529] width 58 height 17
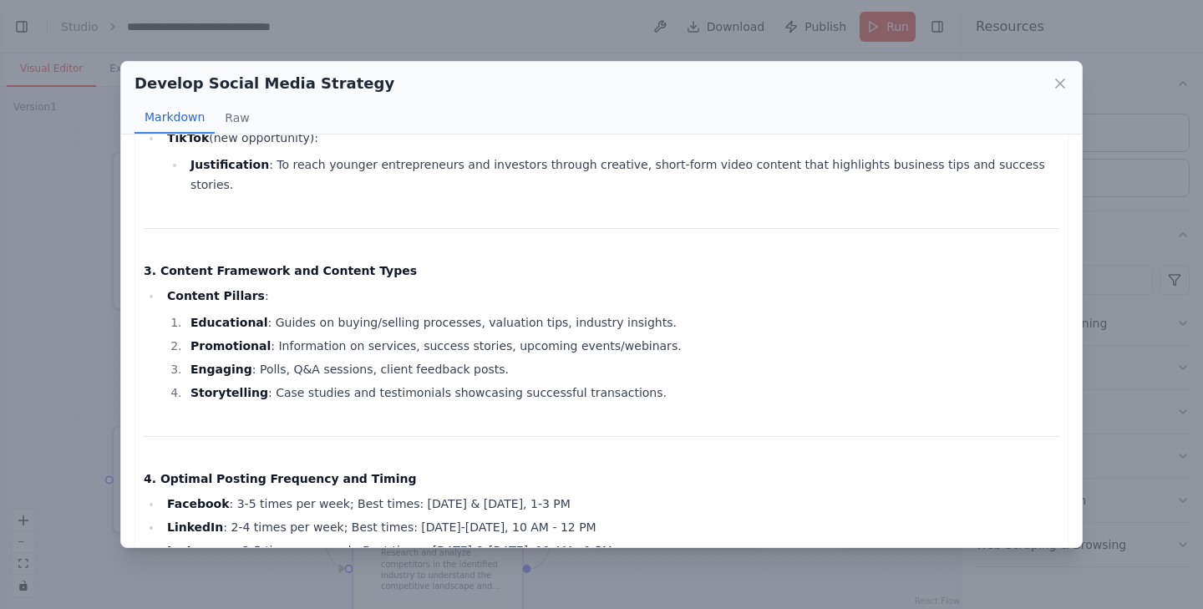
scroll to position [1400, 0]
